Goal: Information Seeking & Learning: Learn about a topic

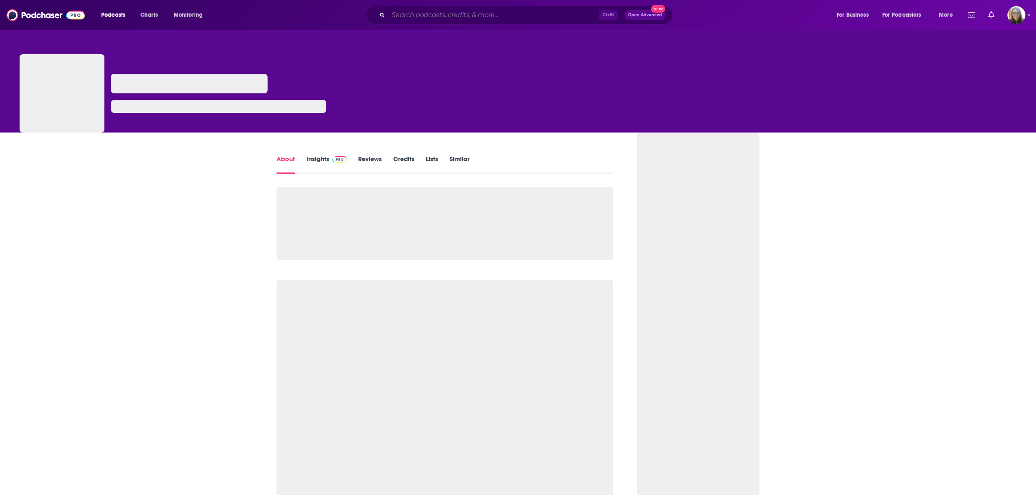
click at [449, 15] on input "Search podcasts, credits, & more..." at bounding box center [493, 15] width 211 height 13
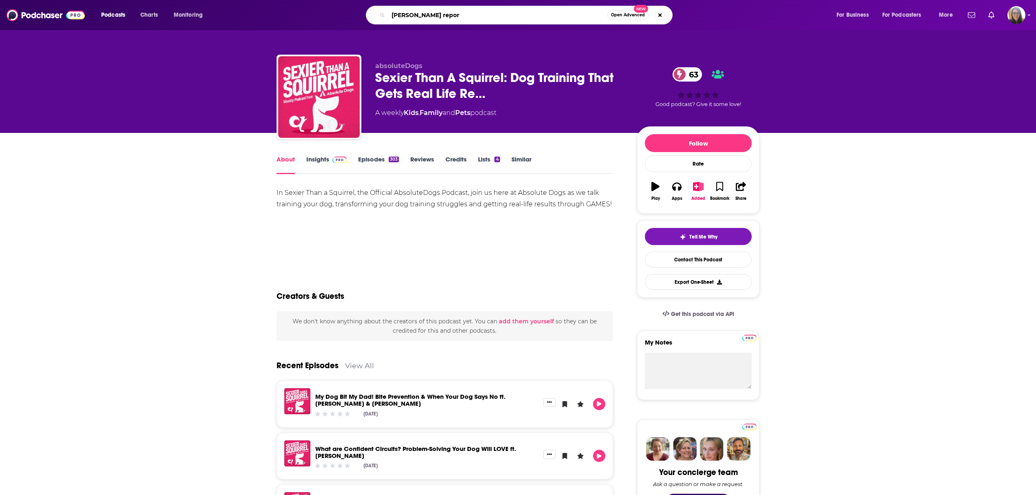
type input "[PERSON_NAME] report"
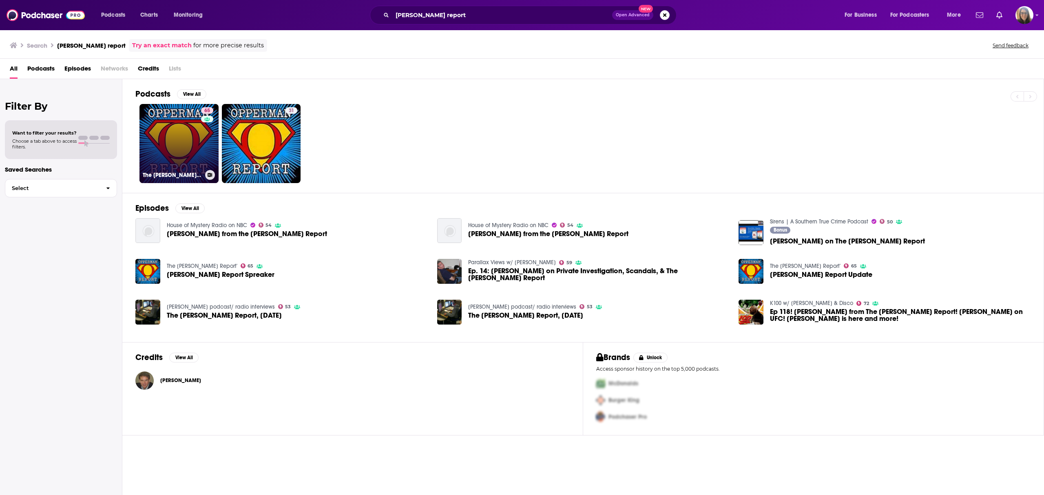
click at [176, 170] on div "The [PERSON_NAME] Report'" at bounding box center [179, 175] width 73 height 10
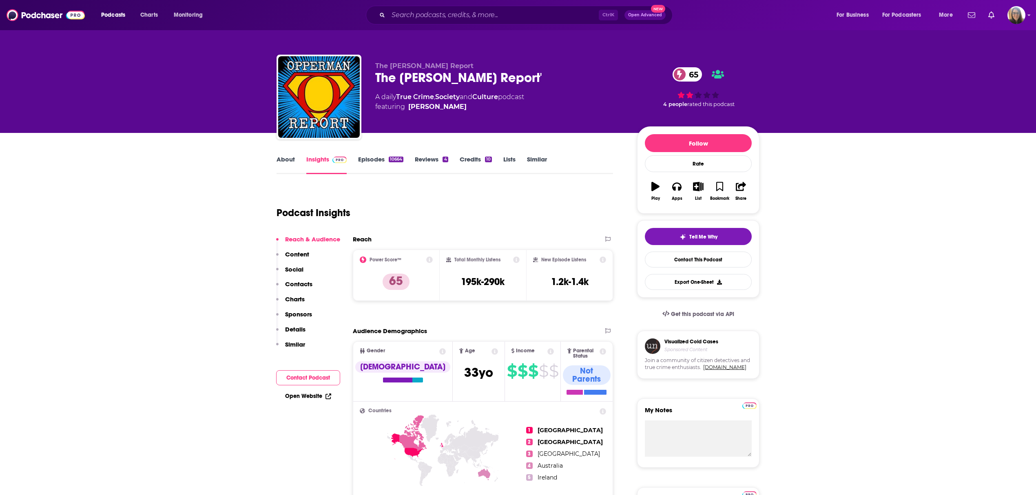
click at [377, 154] on div "About Insights Episodes 10664 Reviews 4 Credits 10 Lists Similar" at bounding box center [445, 164] width 337 height 20
click at [376, 162] on link "Episodes 10664" at bounding box center [380, 164] width 45 height 19
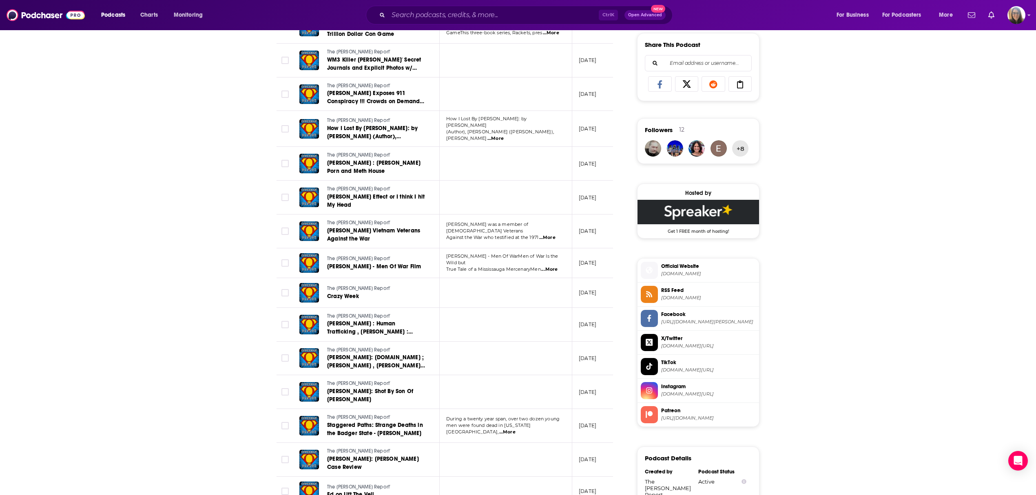
scroll to position [598, 0]
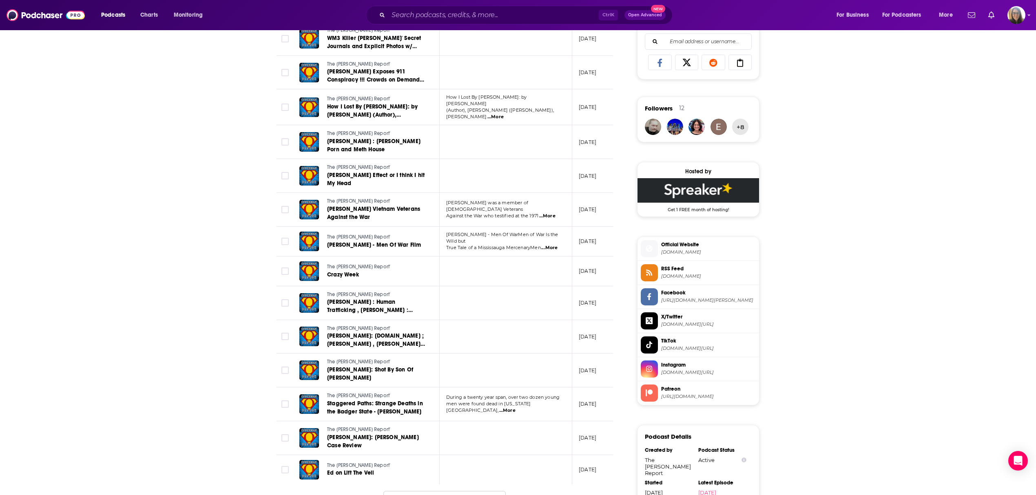
click at [466, 491] on button "Load More ..." at bounding box center [444, 502] width 122 height 22
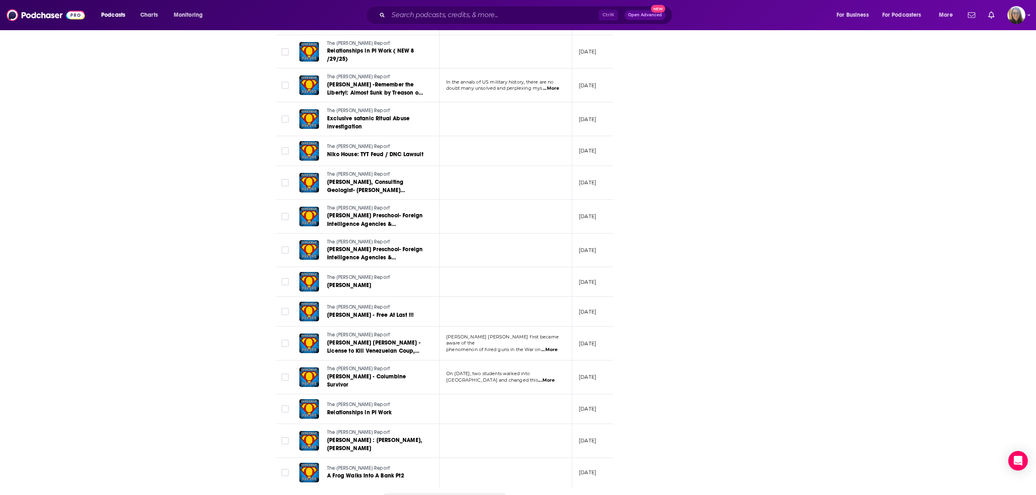
scroll to position [1414, 0]
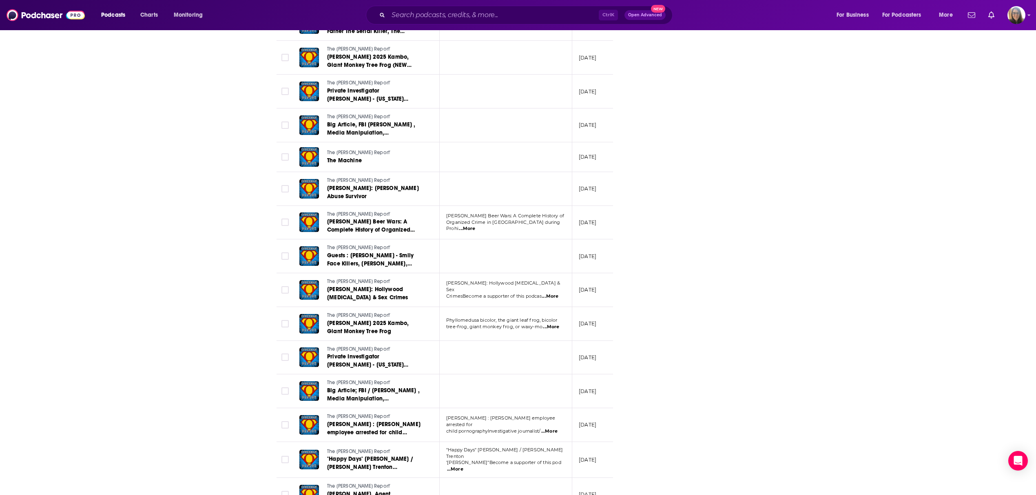
scroll to position [2254, 0]
